Goal: Browse casually

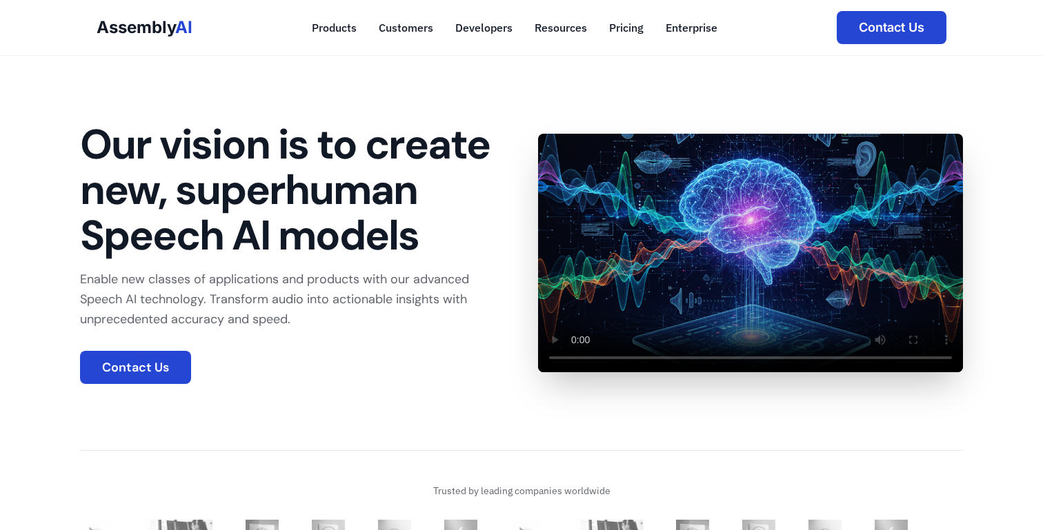
click at [126, 368] on button "Contact Us" at bounding box center [135, 367] width 111 height 33
click at [381, 275] on p "Enable new classes of applications and products with our advanced Speech AI tec…" at bounding box center [292, 299] width 425 height 59
click at [424, 135] on h1 "Our vision is to create new, superhuman Speech AI models" at bounding box center [292, 190] width 425 height 137
